Goal: Task Accomplishment & Management: Use online tool/utility

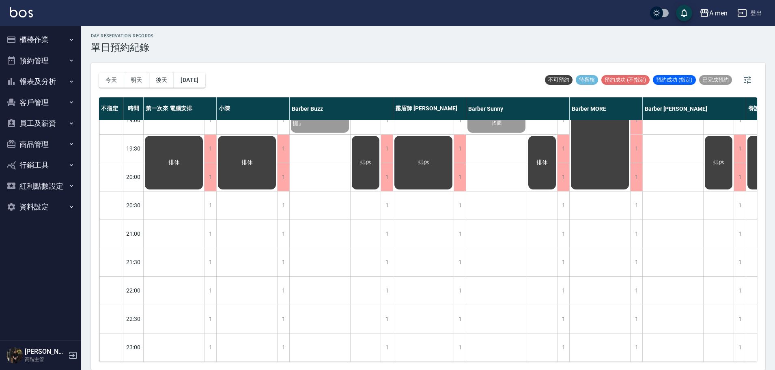
scroll to position [273, 0]
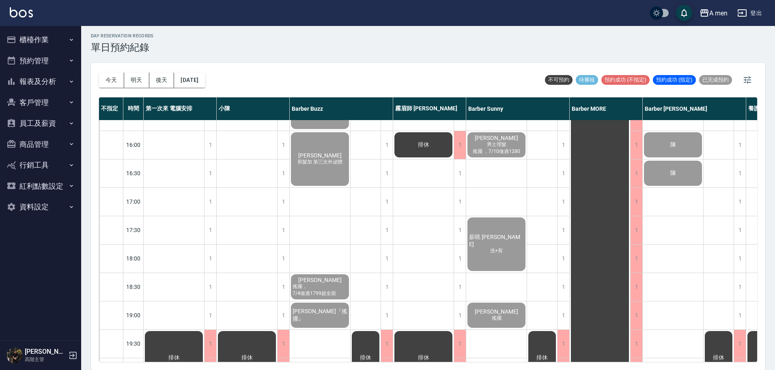
click at [51, 44] on button "櫃檯作業" at bounding box center [40, 39] width 75 height 21
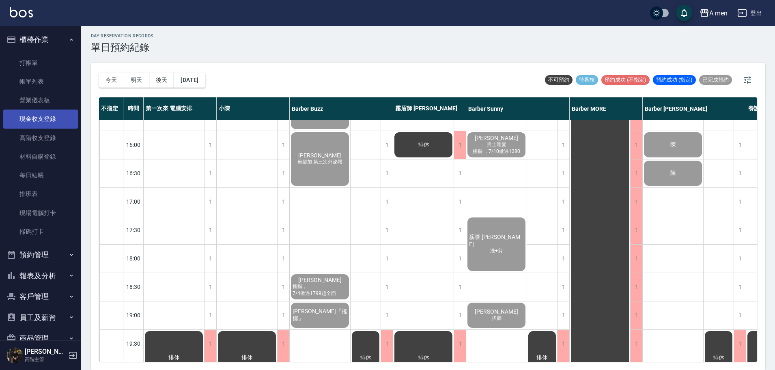
click at [56, 114] on link "現金收支登錄" at bounding box center [40, 119] width 75 height 19
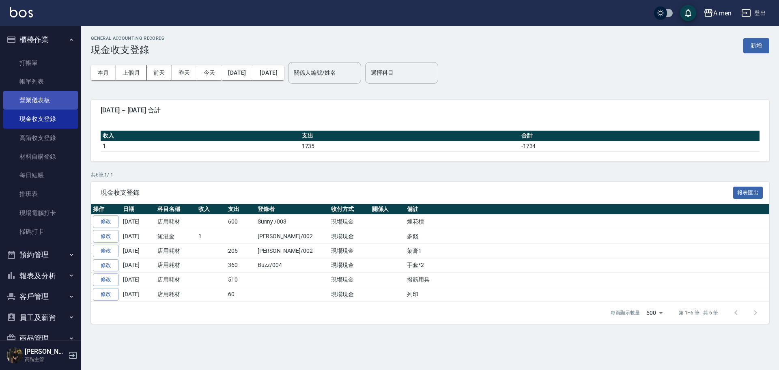
click at [43, 95] on link "營業儀表板" at bounding box center [40, 100] width 75 height 19
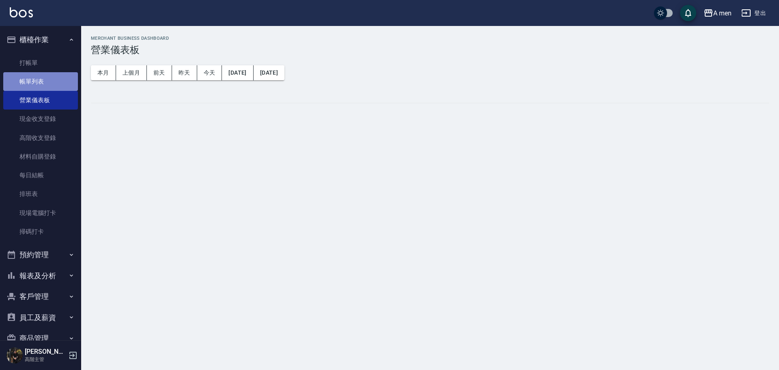
click at [56, 84] on link "帳單列表" at bounding box center [40, 81] width 75 height 19
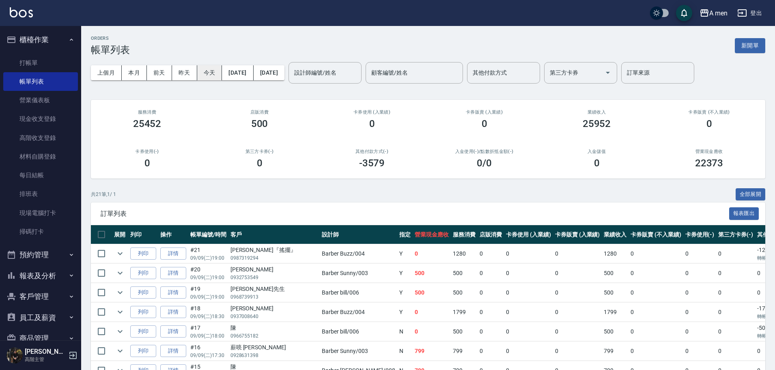
click at [219, 72] on button "今天" at bounding box center [209, 72] width 25 height 15
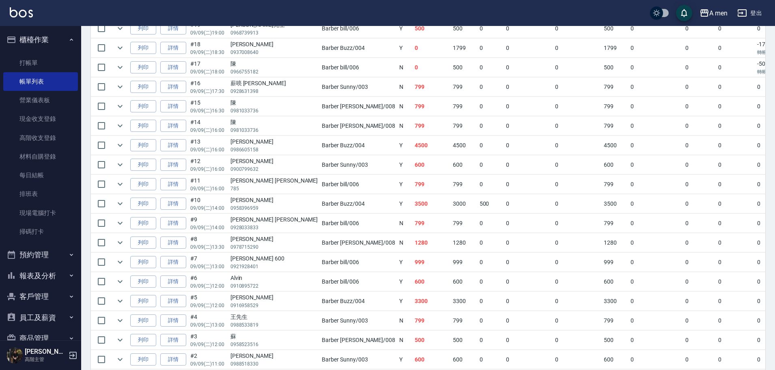
scroll to position [323, 0]
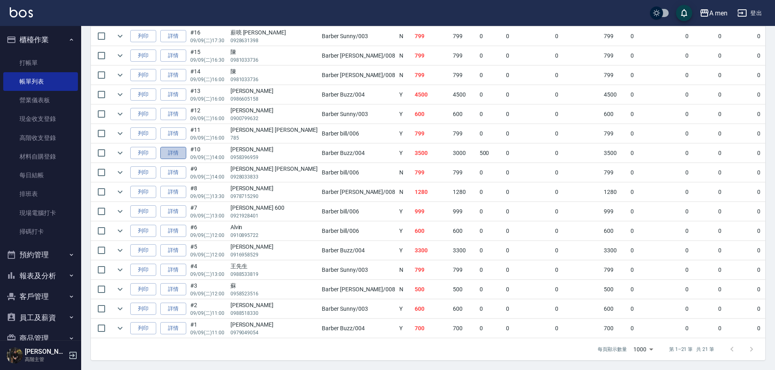
click at [181, 147] on link "詳情" at bounding box center [173, 153] width 26 height 13
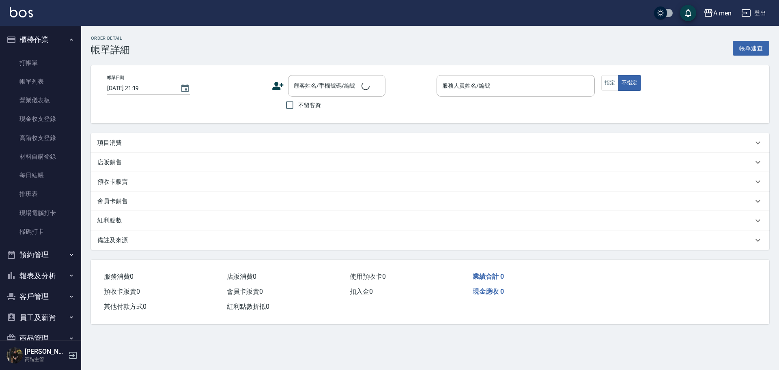
type input "[DATE] 14:00"
type input "Barber Buzz-004"
type input "前刺燙"
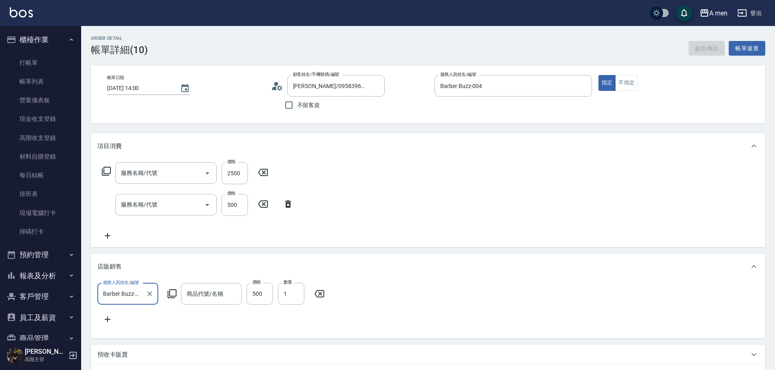
type input "[PERSON_NAME]/0958396959/null"
type input "男士燙髮(B01)"
type input "男士理髮(A01)"
type input "方舟 力量髮泥"
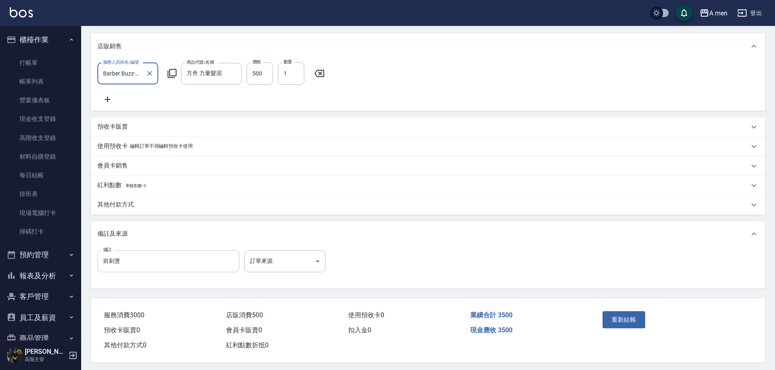
scroll to position [234, 0]
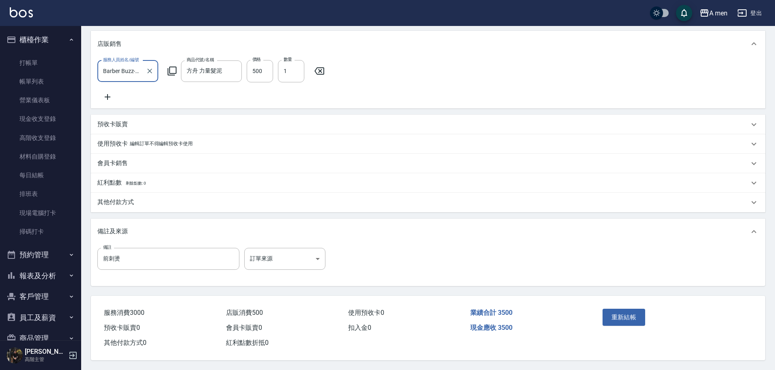
click at [140, 198] on div "其他付款方式" at bounding box center [422, 202] width 651 height 9
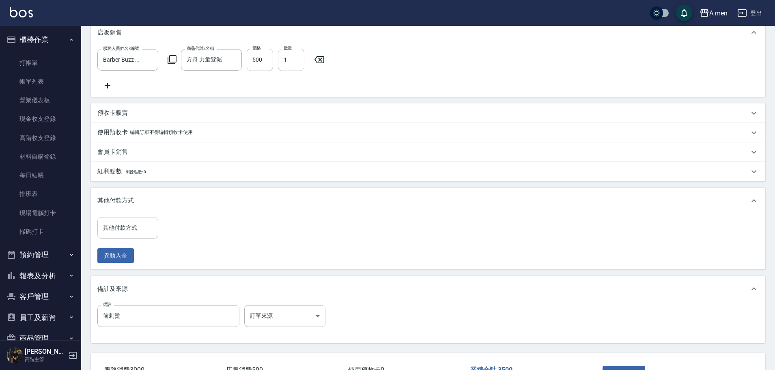
click at [136, 238] on div "其他付款方式 其他付款方式" at bounding box center [127, 228] width 61 height 22
click at [136, 279] on span "轉帳" at bounding box center [127, 282] width 61 height 13
type input "轉帳"
click at [188, 237] on input "0" at bounding box center [193, 228] width 61 height 22
type input "3500"
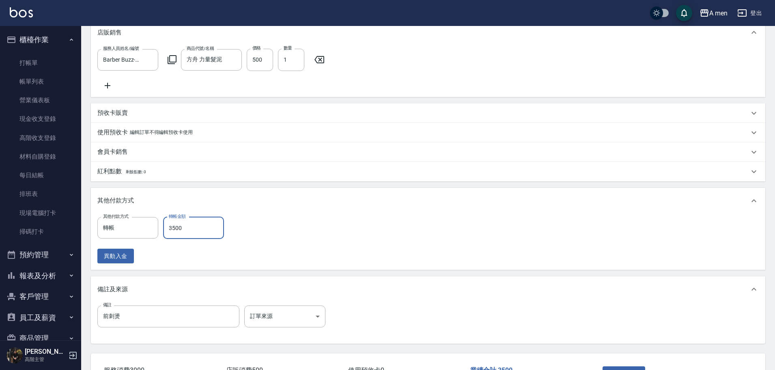
click at [284, 270] on div "其他付款方式 轉帳 其他付款方式 轉帳金額 3500 轉帳金額 異動入金" at bounding box center [428, 242] width 674 height 56
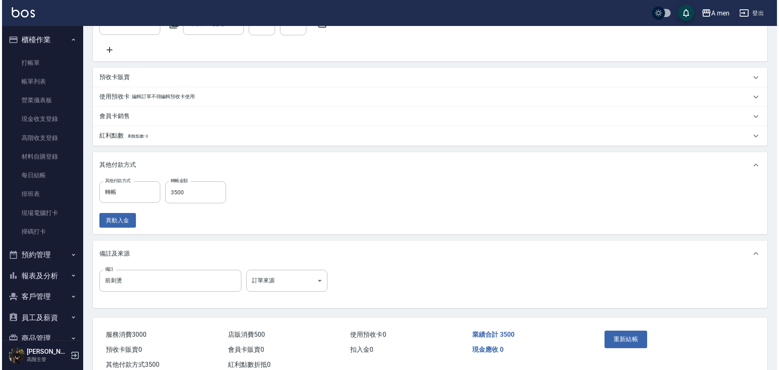
scroll to position [303, 0]
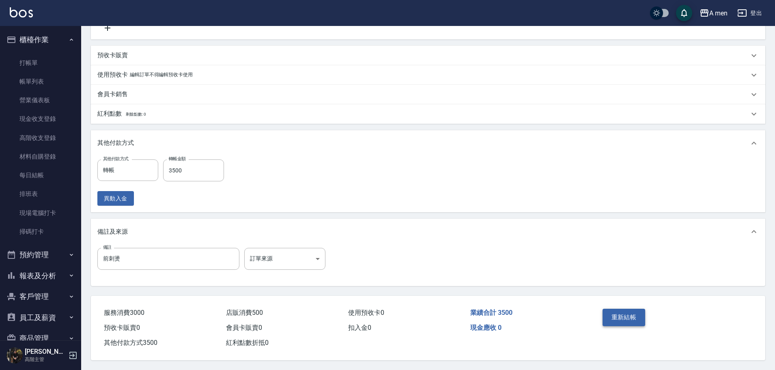
click at [624, 314] on button "重新結帳" at bounding box center [623, 317] width 43 height 17
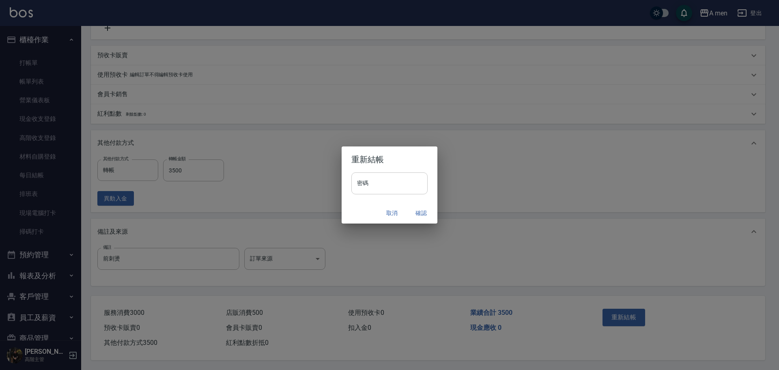
click at [395, 191] on input "密碼" at bounding box center [389, 183] width 76 height 22
type input "**********"
click at [432, 212] on button "確認" at bounding box center [421, 213] width 26 height 15
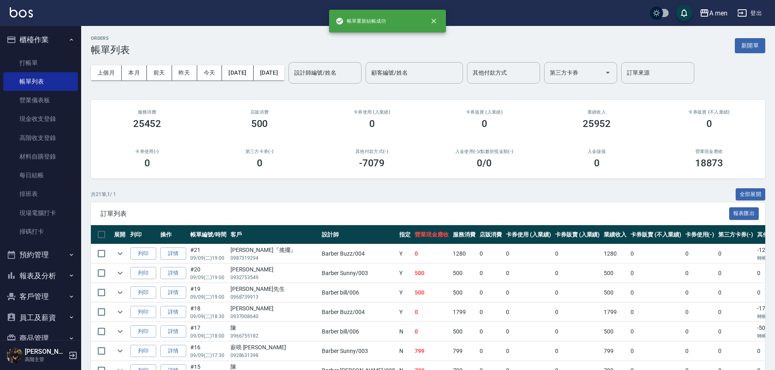
click at [694, 159] on div "18873" at bounding box center [708, 162] width 93 height 11
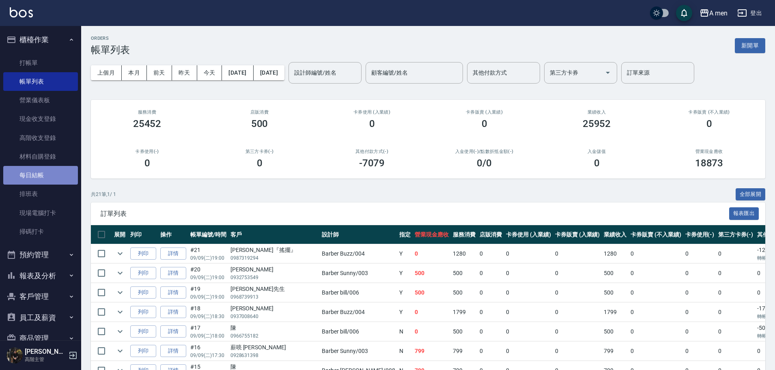
click at [44, 178] on link "每日結帳" at bounding box center [40, 175] width 75 height 19
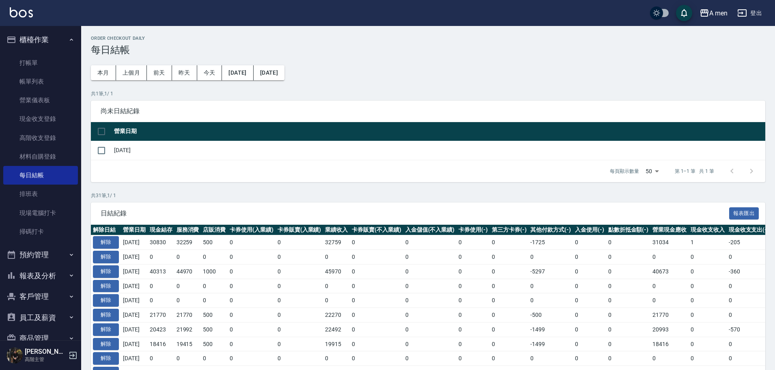
click at [92, 152] on td at bounding box center [101, 150] width 21 height 19
click at [98, 151] on input "checkbox" at bounding box center [101, 150] width 17 height 17
checkbox input "true"
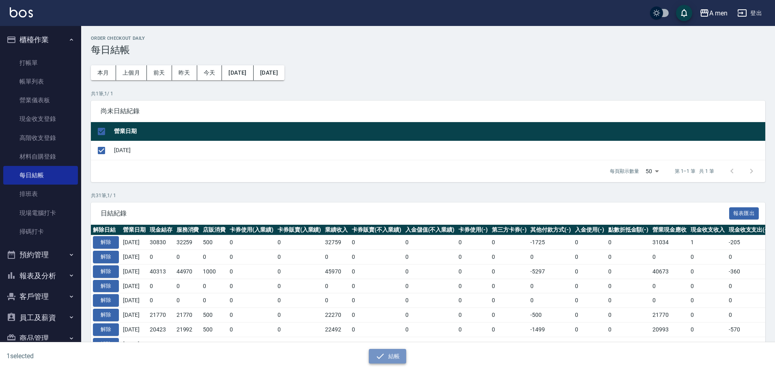
click at [389, 356] on button "結帳" at bounding box center [388, 356] width 38 height 15
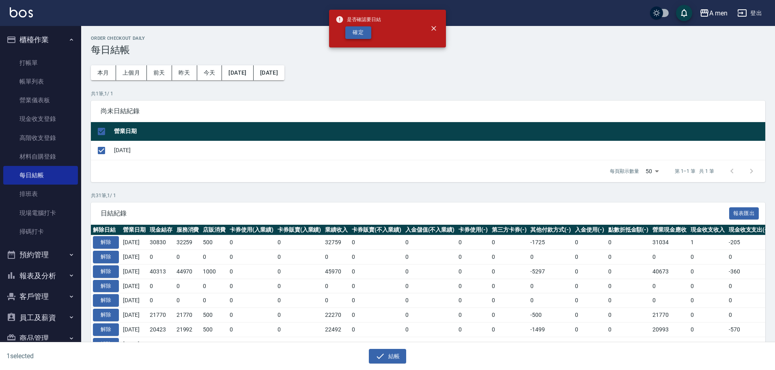
click at [363, 37] on button "確定" at bounding box center [358, 32] width 26 height 13
checkbox input "false"
